Goal: Navigation & Orientation: Find specific page/section

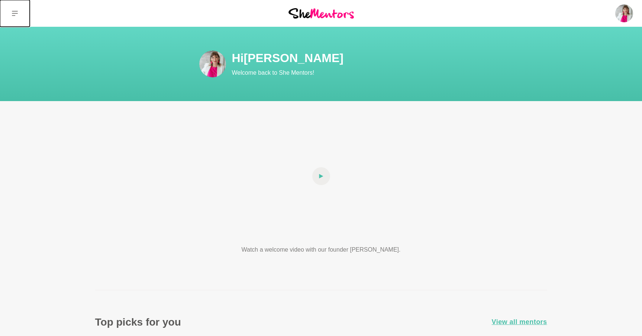
click at [17, 15] on icon at bounding box center [15, 13] width 6 height 6
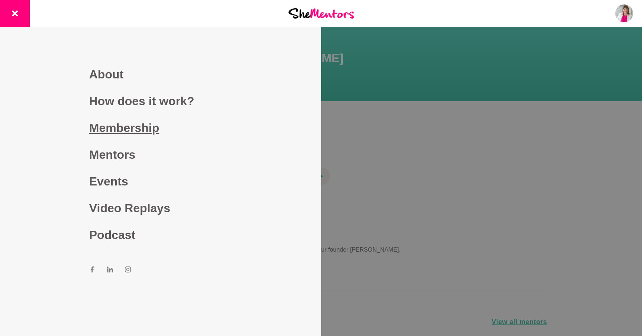
click at [134, 131] on link "Membership" at bounding box center [160, 128] width 143 height 27
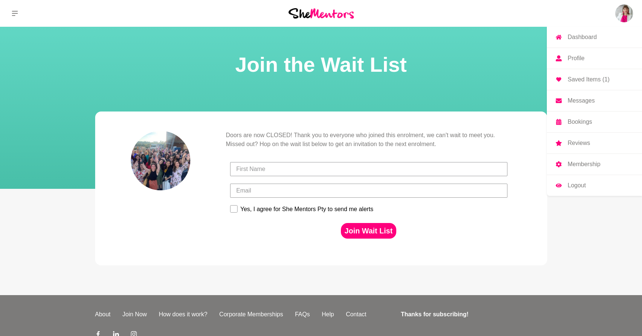
click at [580, 123] on p "Bookings" at bounding box center [580, 122] width 25 height 6
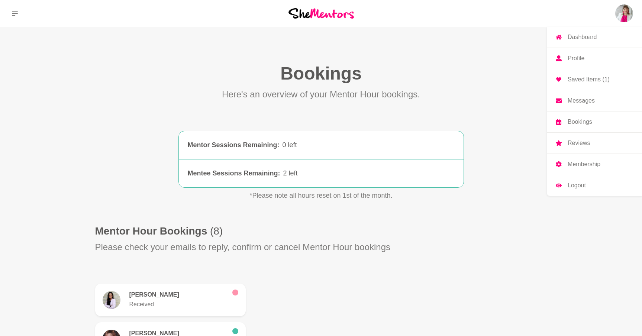
click at [623, 18] on img at bounding box center [625, 13] width 18 height 18
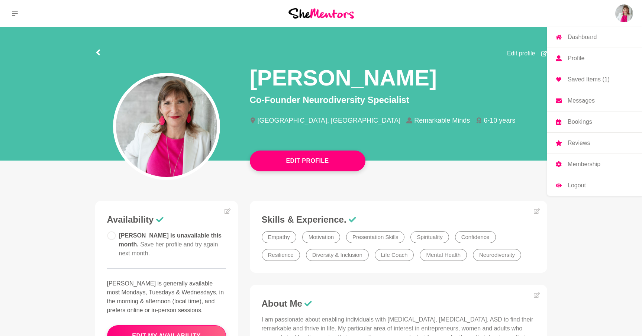
click at [620, 15] on img at bounding box center [625, 13] width 18 height 18
click at [601, 37] on link "Dashboard" at bounding box center [594, 37] width 95 height 21
